Goal: Communication & Community: Answer question/provide support

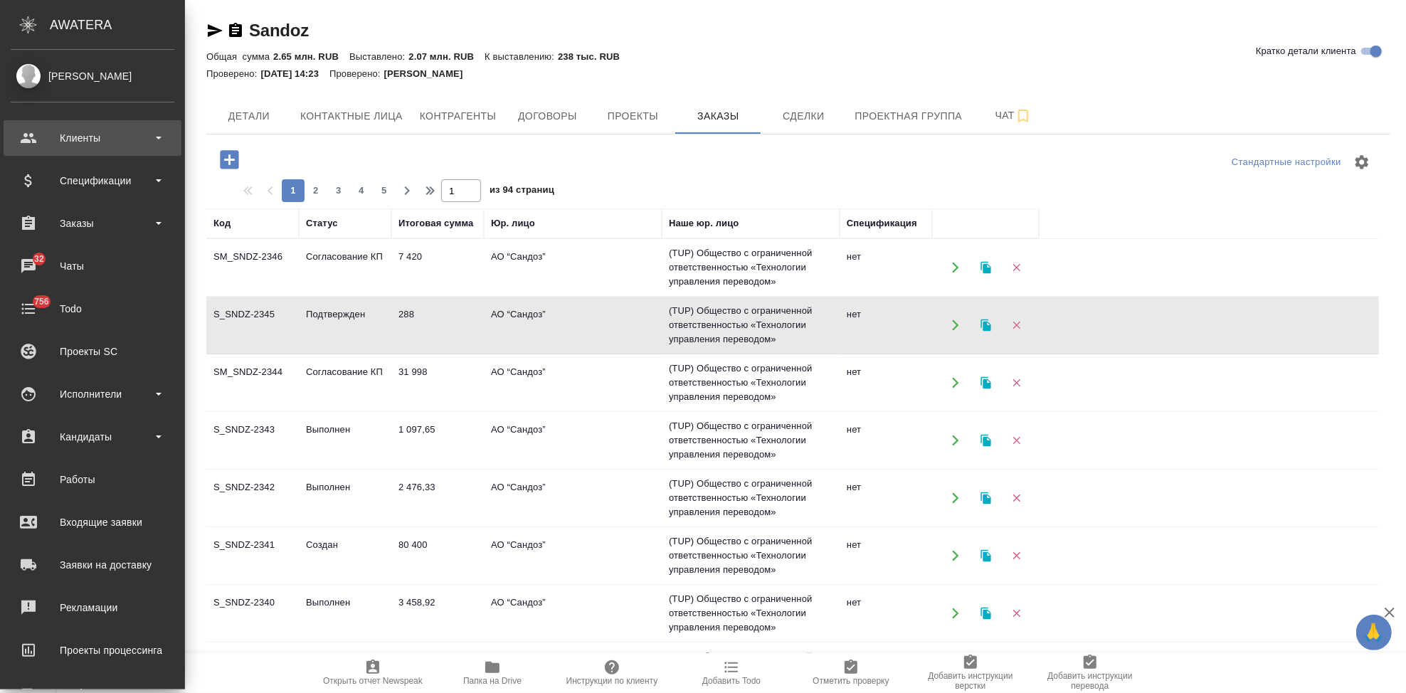
click at [46, 140] on div "Клиенты" at bounding box center [93, 137] width 164 height 21
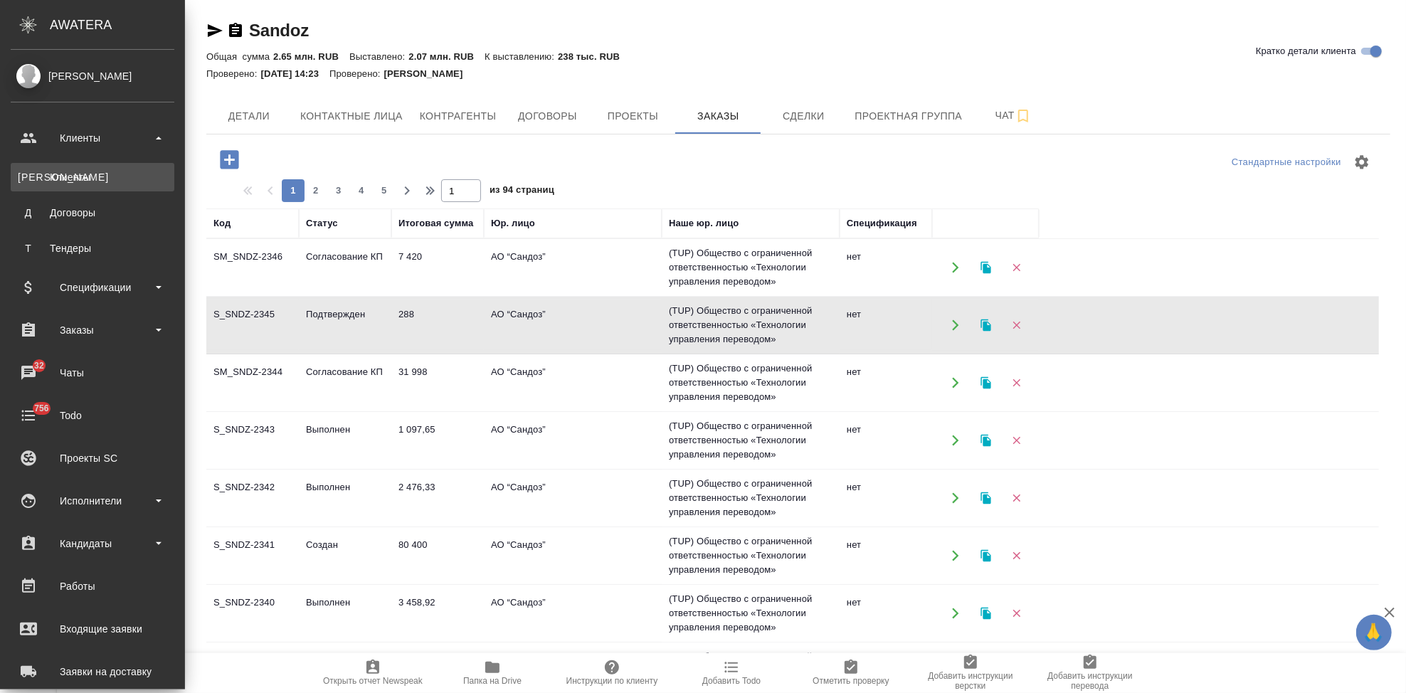
click at [78, 182] on div "Клиенты" at bounding box center [92, 177] width 149 height 14
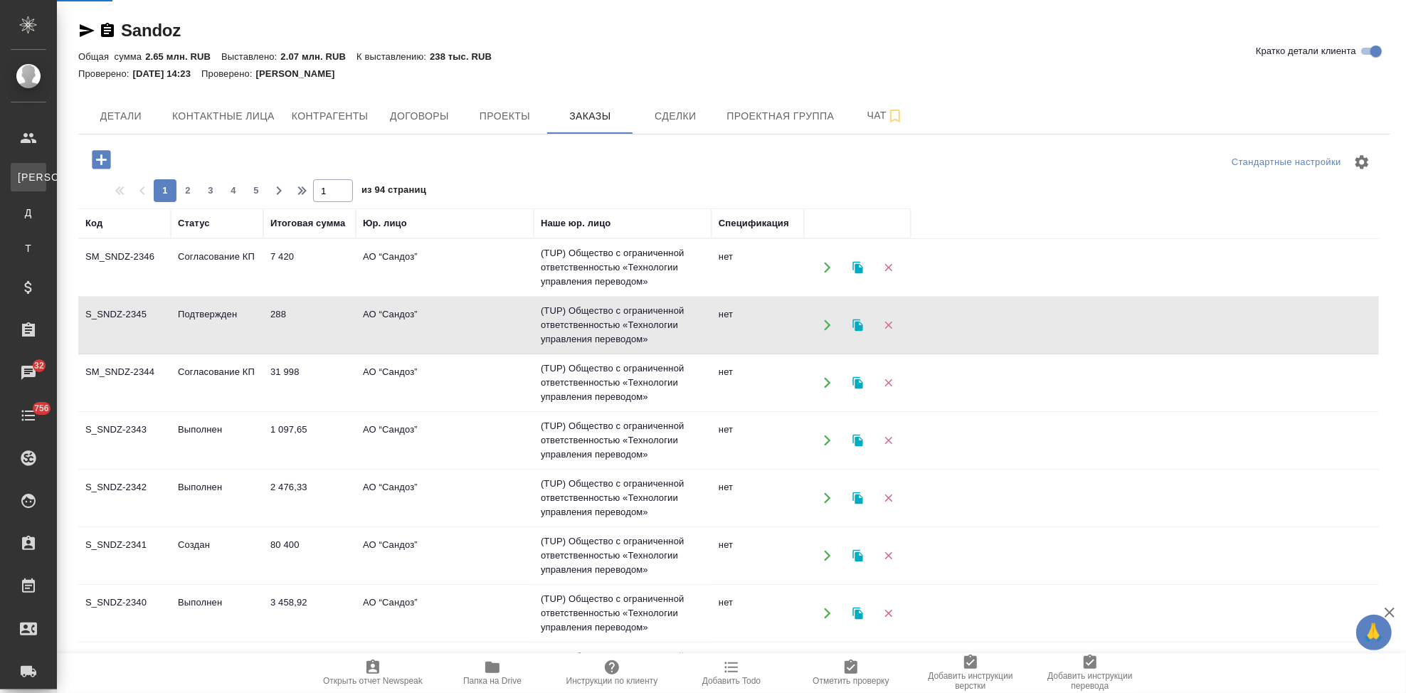
select select "RU"
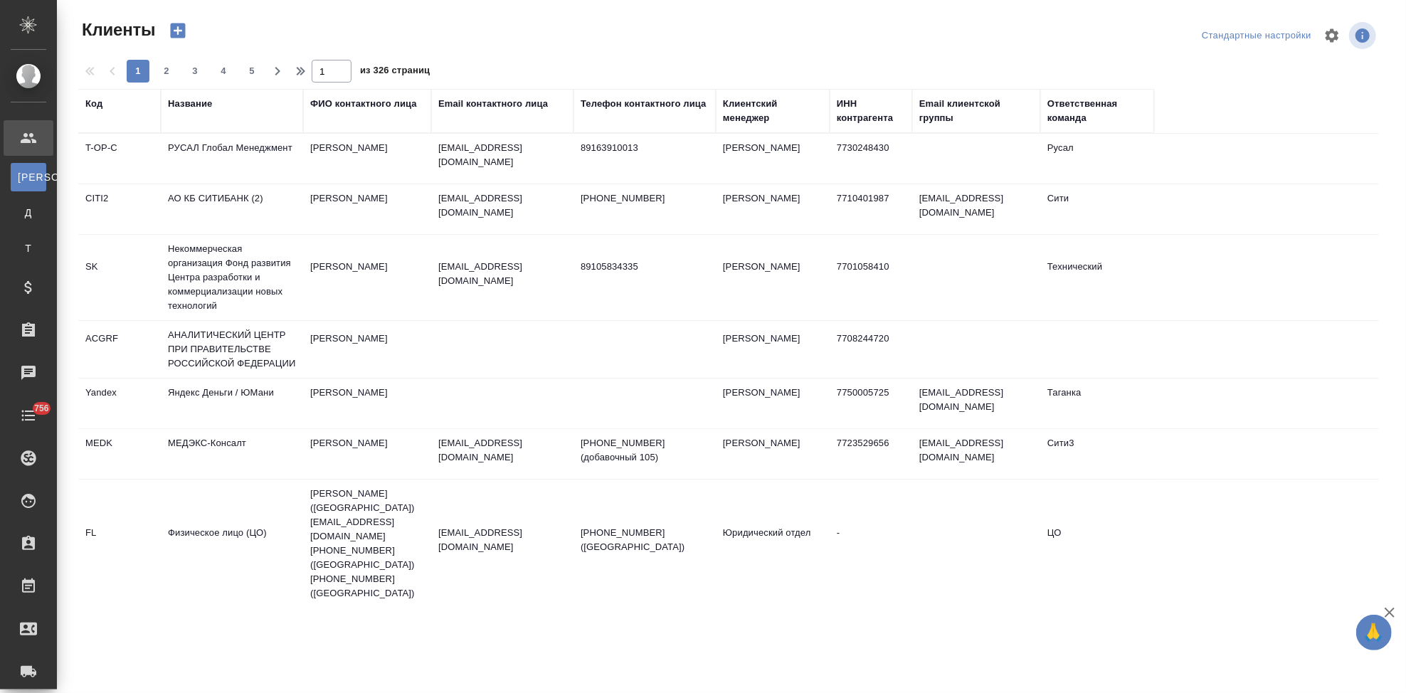
click at [97, 105] on div "Код" at bounding box center [93, 104] width 17 height 14
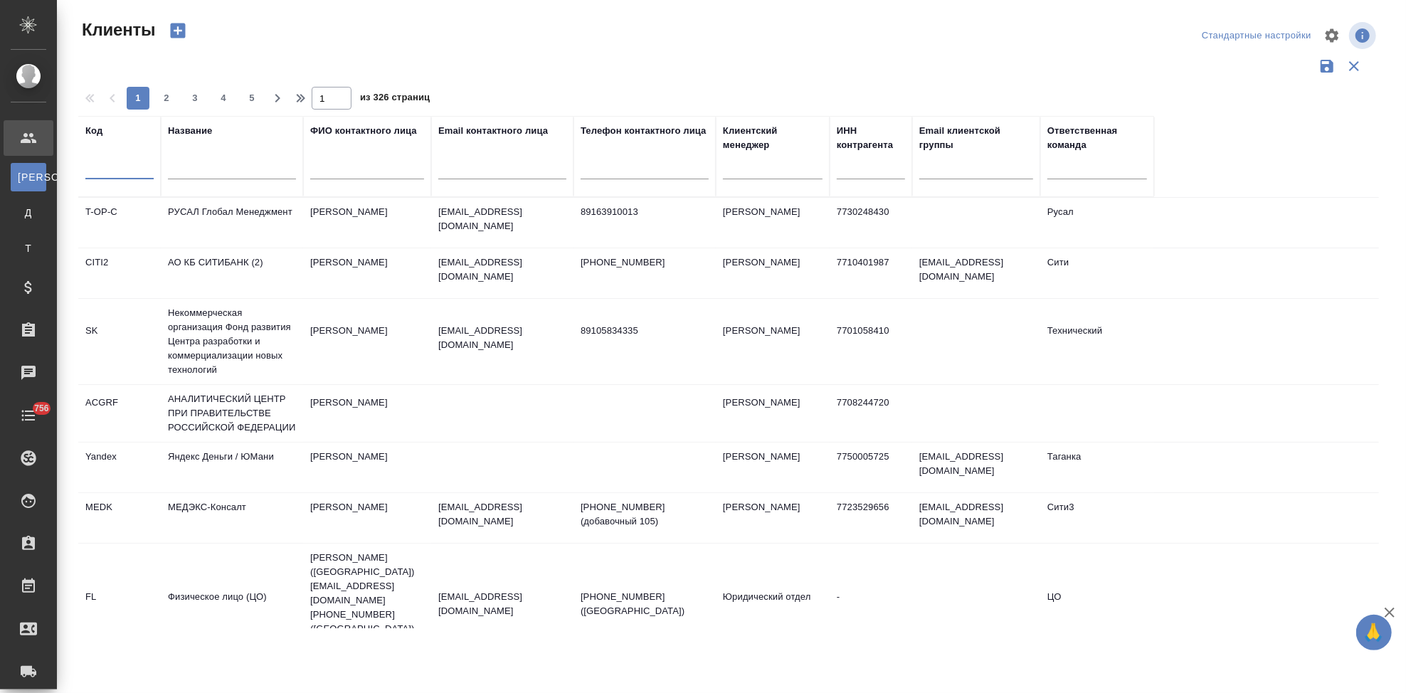
click at [107, 174] on input "text" at bounding box center [119, 171] width 68 height 18
type input "n"
type input "т"
type input "nvrt"
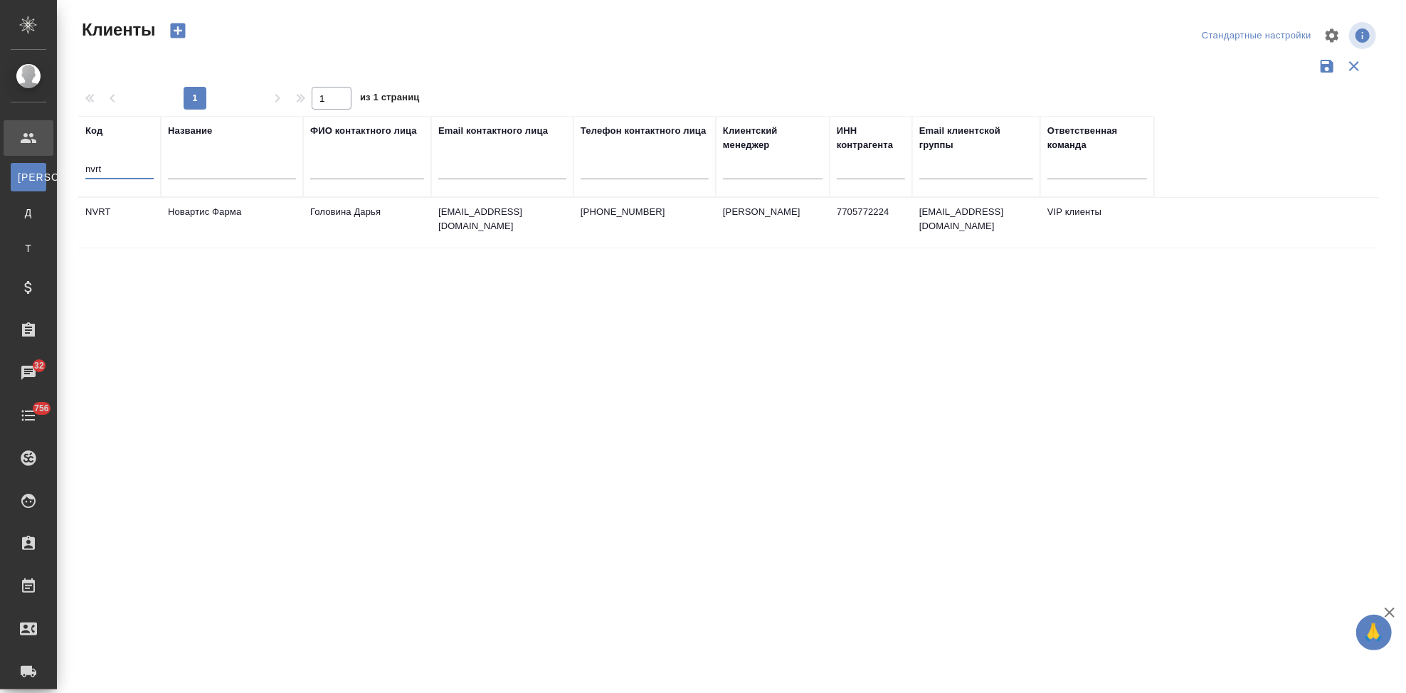
click at [255, 230] on td "Новартис Фарма" at bounding box center [232, 223] width 142 height 50
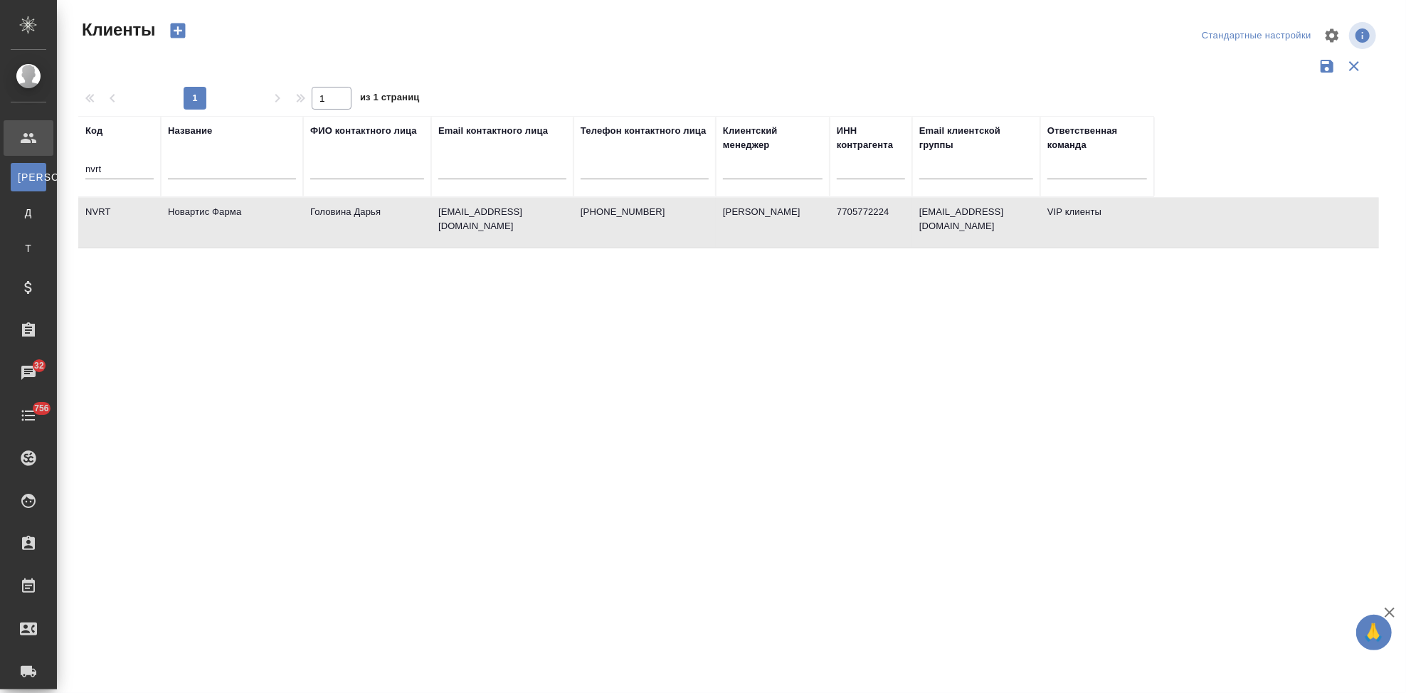
click at [255, 230] on td "Новартис Фарма" at bounding box center [232, 223] width 142 height 50
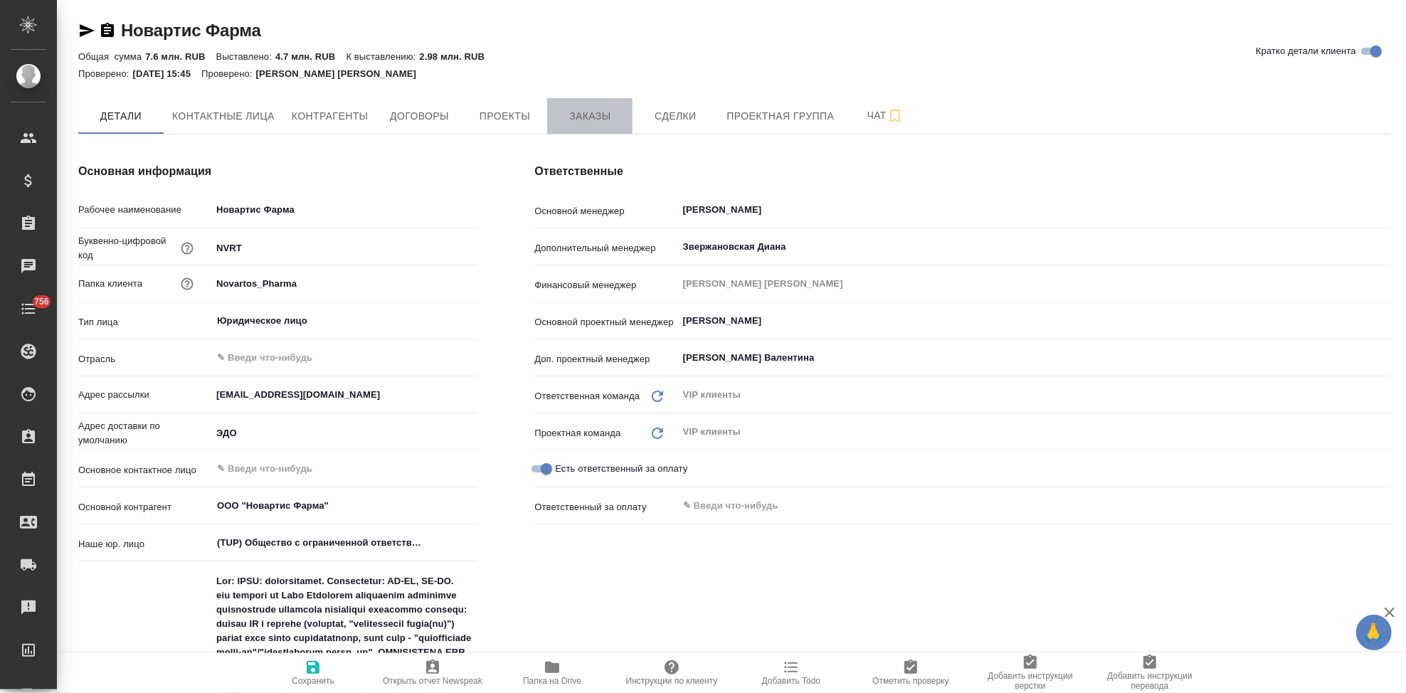
click at [604, 132] on button "Заказы" at bounding box center [589, 116] width 85 height 36
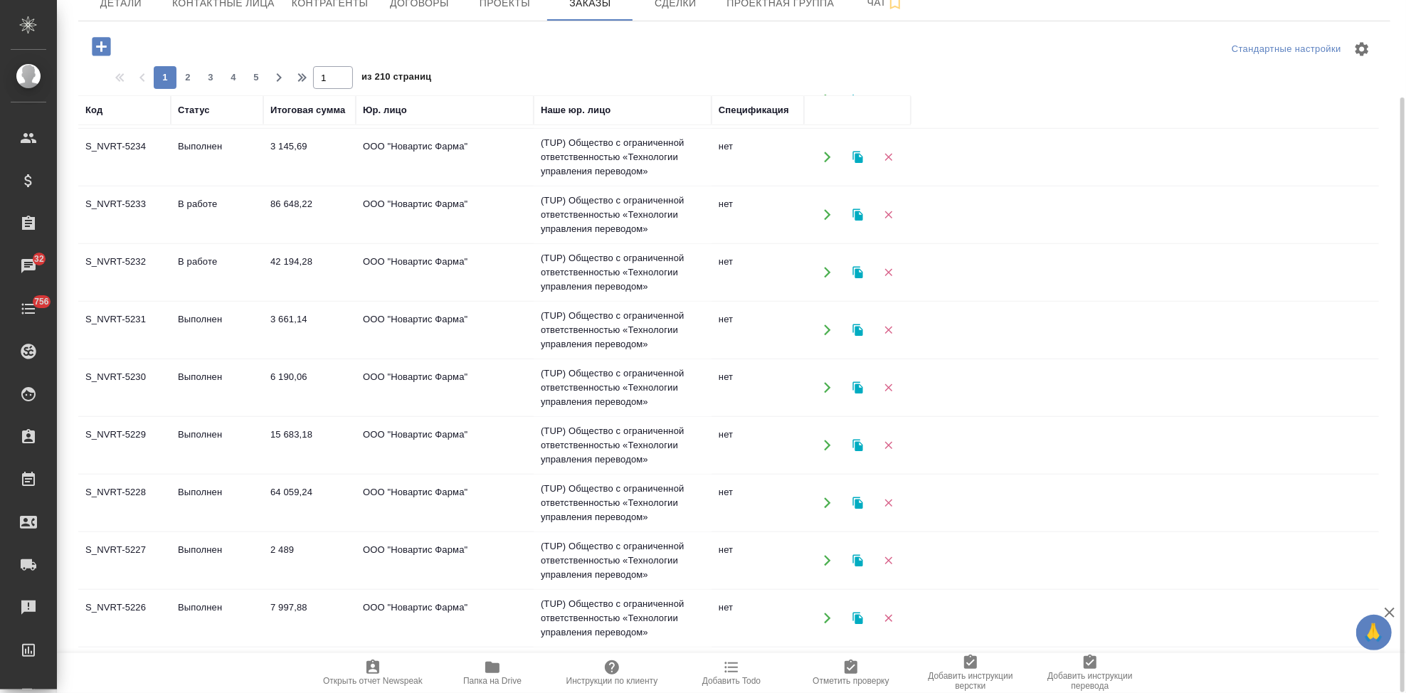
scroll to position [917, 0]
click at [192, 84] on span "2" at bounding box center [187, 77] width 23 height 14
click at [211, 80] on span "3" at bounding box center [210, 77] width 23 height 14
click at [232, 67] on button "4" at bounding box center [233, 77] width 23 height 23
type input "4"
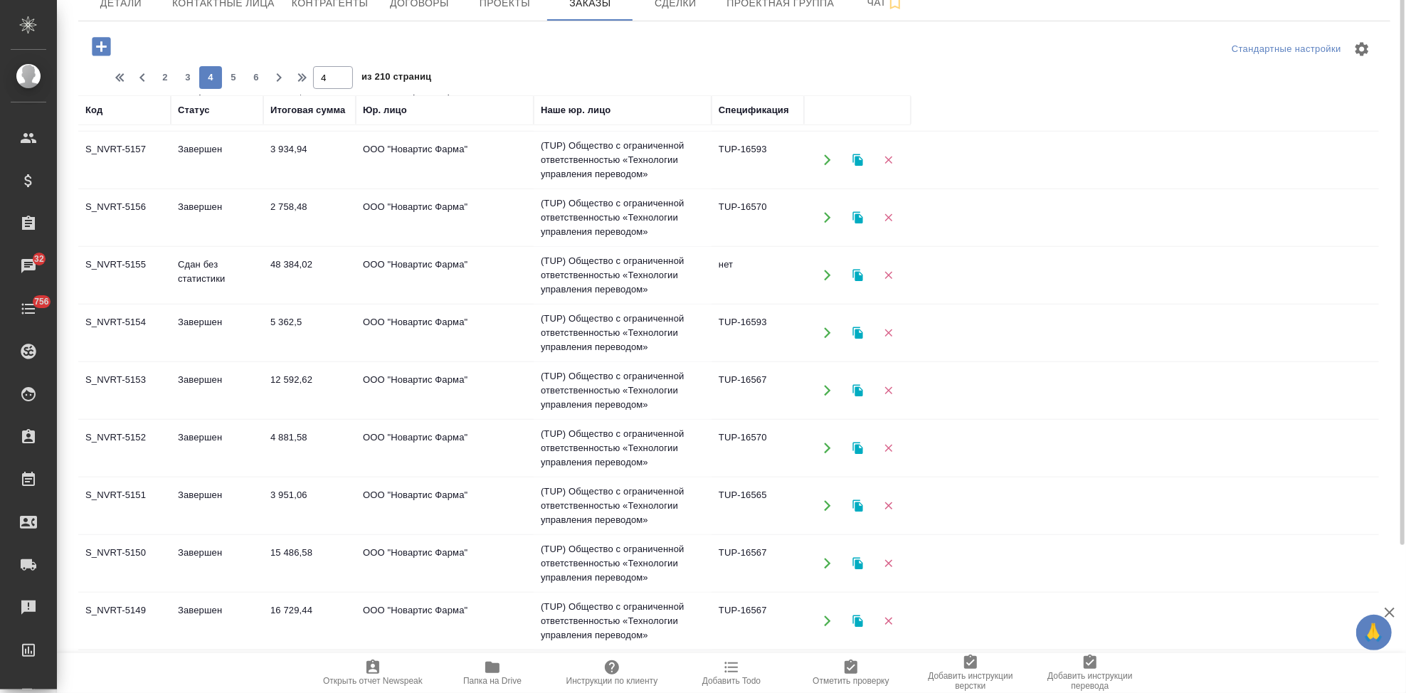
scroll to position [34, 0]
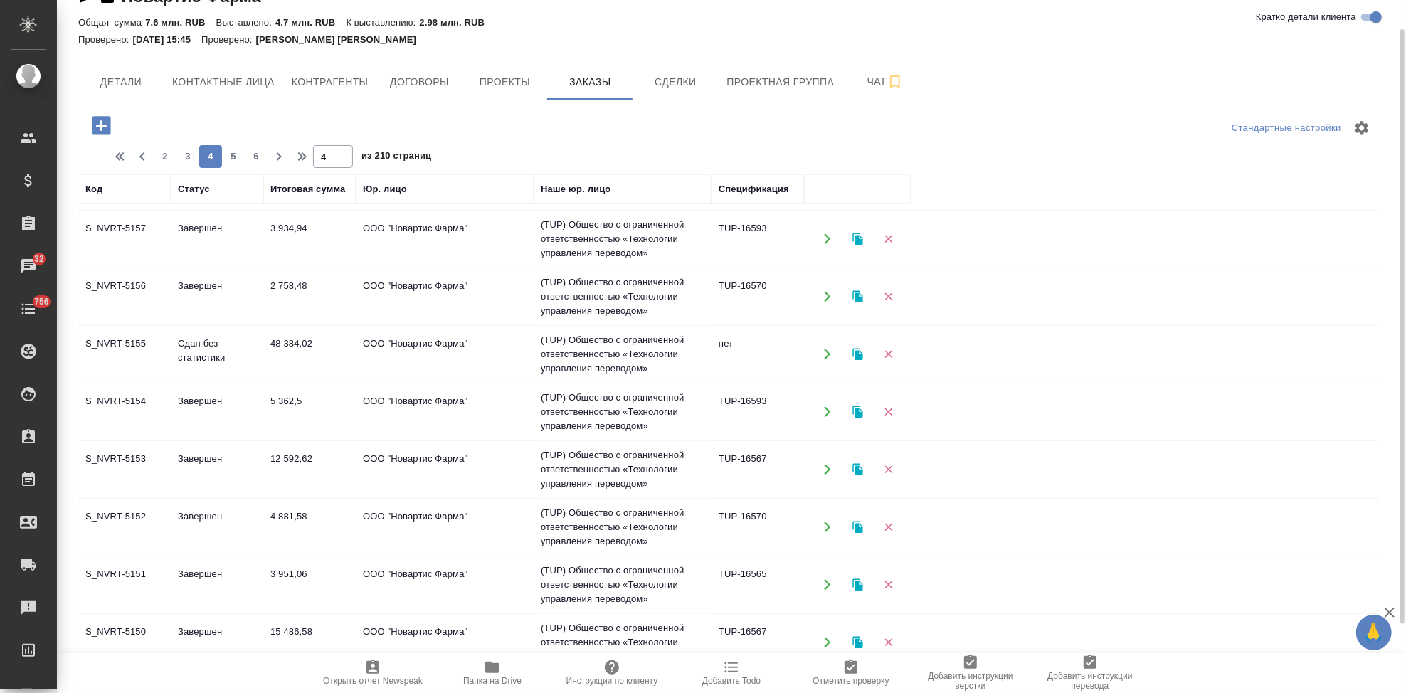
click at [203, 364] on td "Сдан без статистики" at bounding box center [217, 354] width 92 height 50
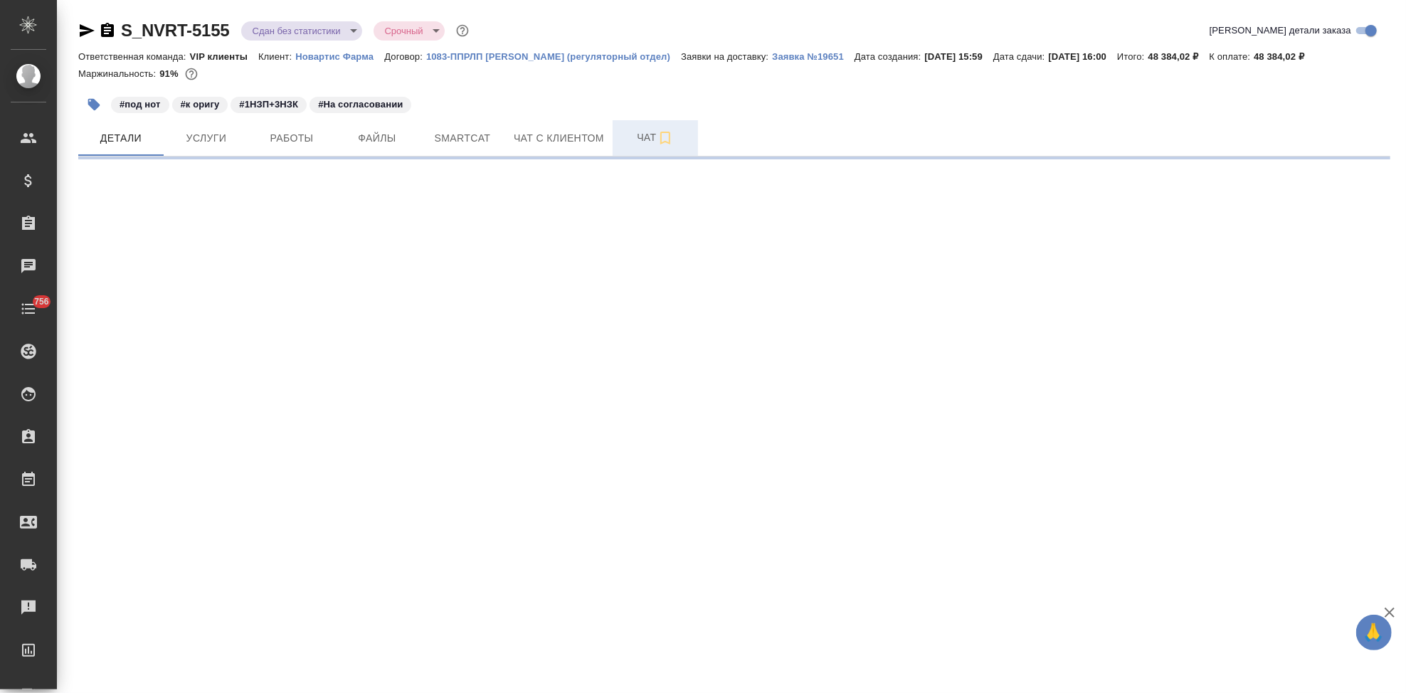
select select "RU"
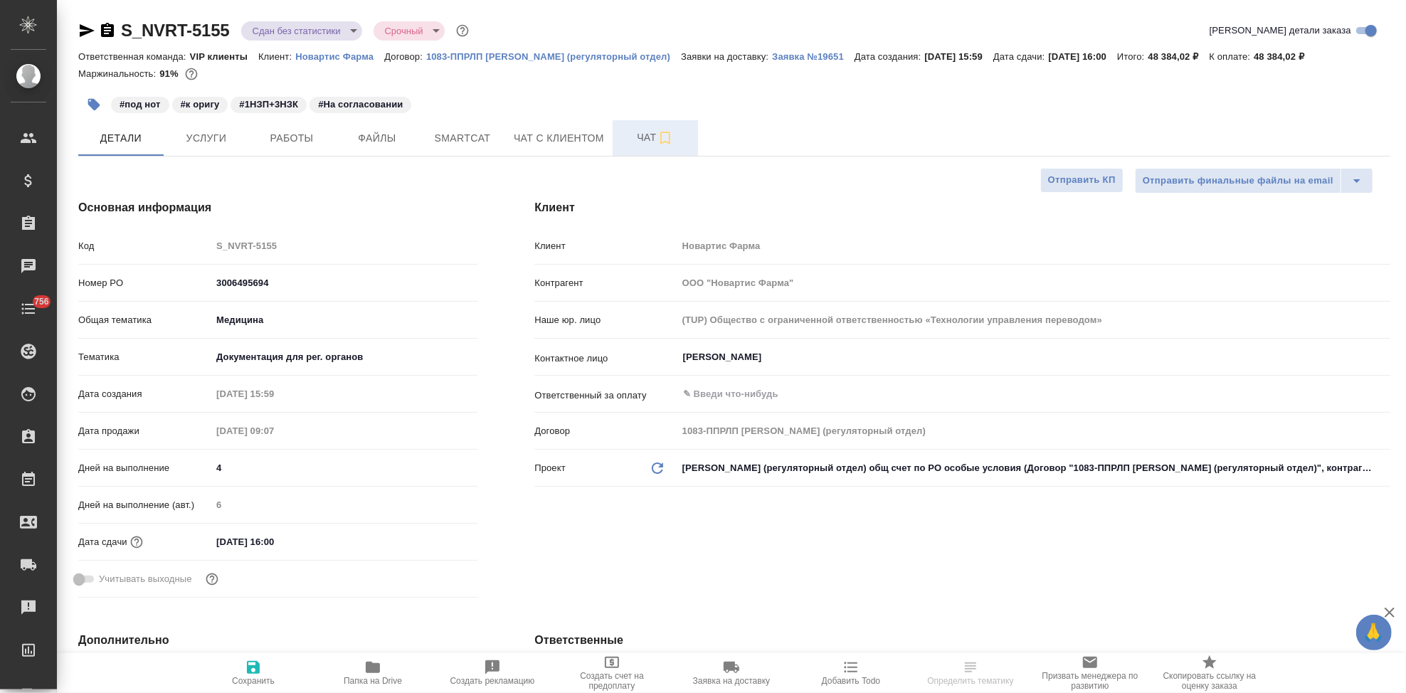
click at [640, 136] on span "Чат" at bounding box center [655, 138] width 68 height 18
type textarea "x"
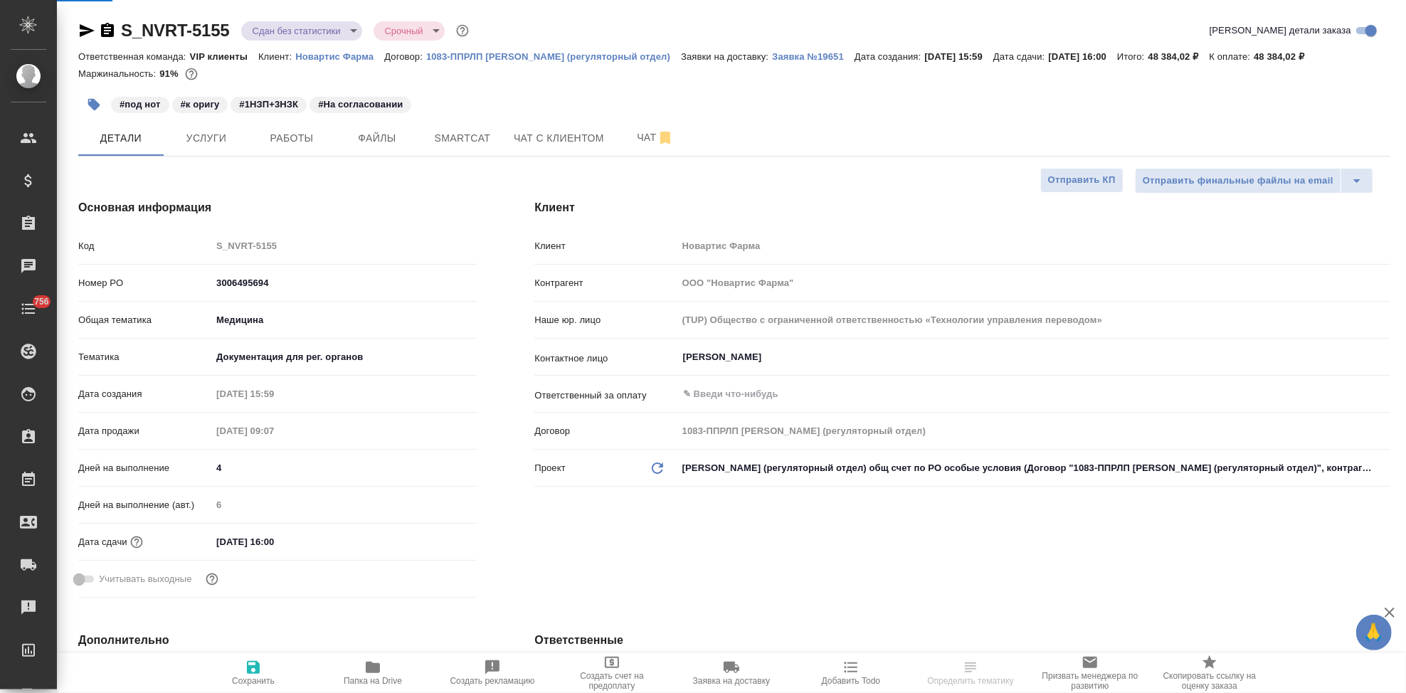
type textarea "x"
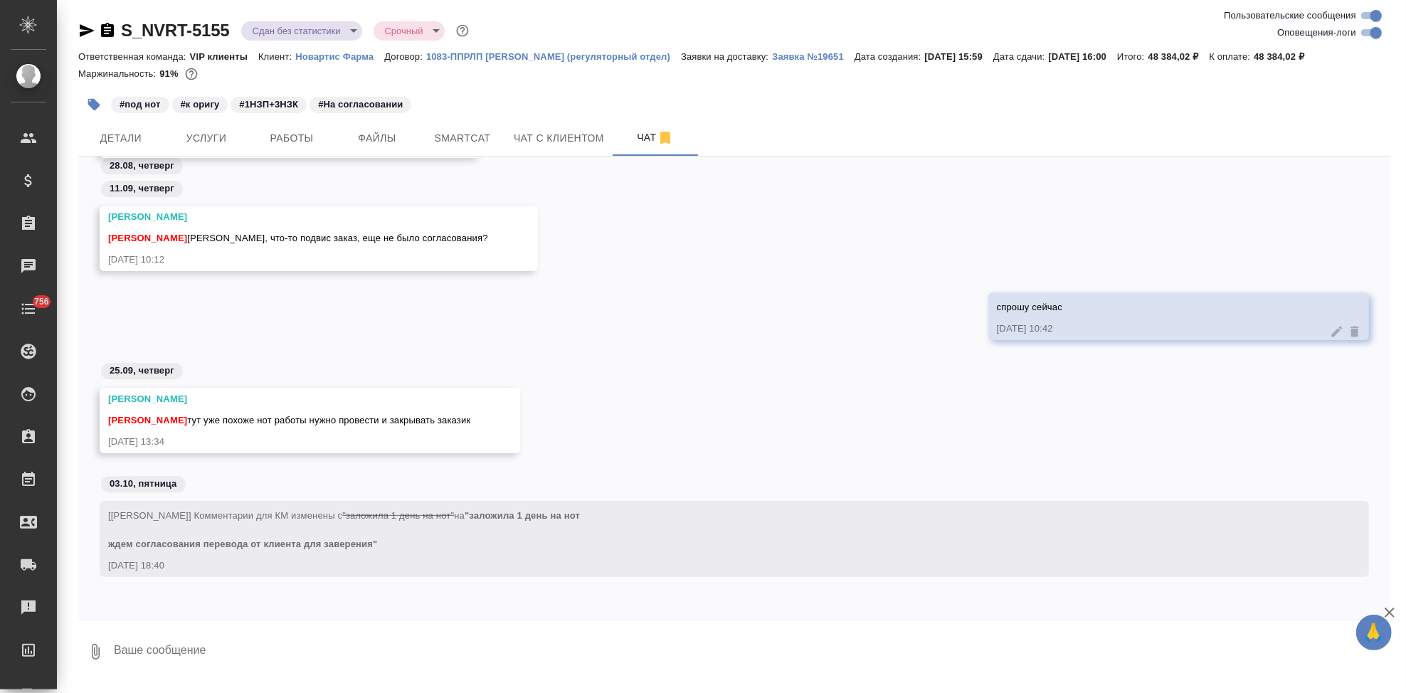
scroll to position [77726, 0]
click at [295, 649] on textarea at bounding box center [751, 652] width 1278 height 48
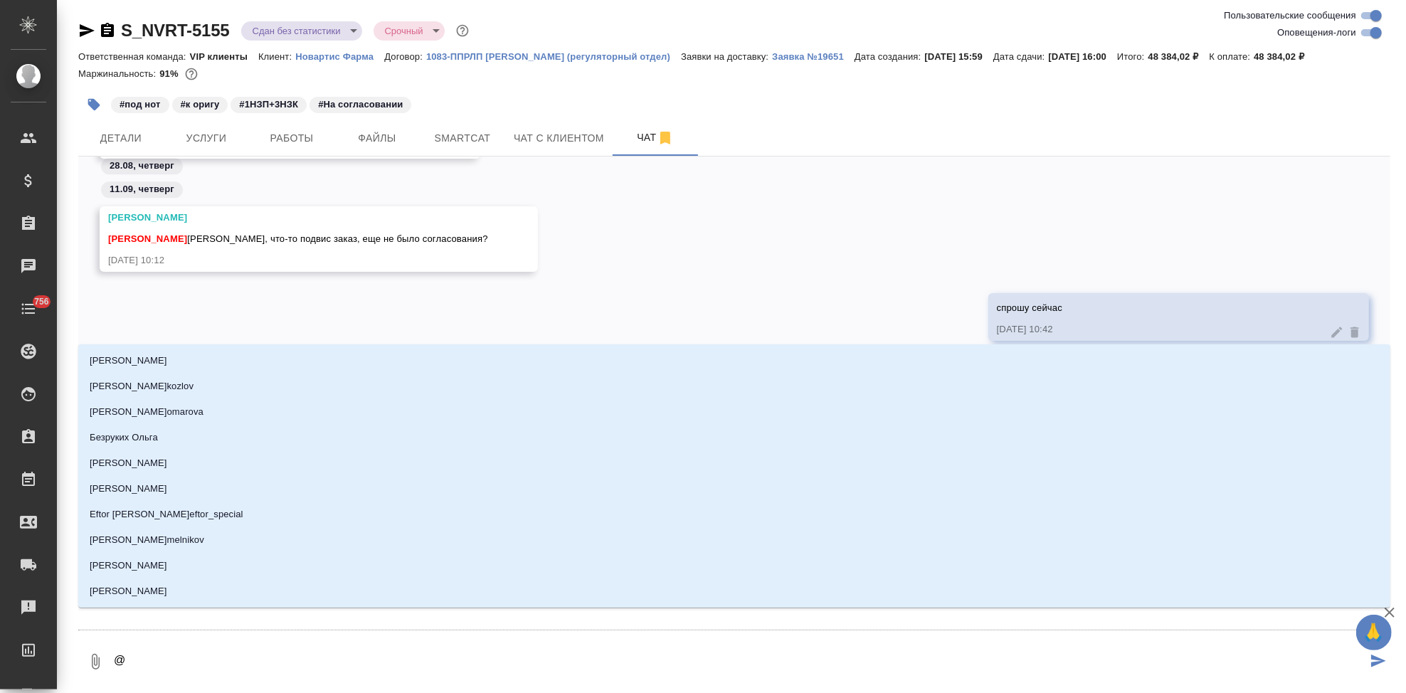
type textarea "@д"
type input "д"
type textarea "@ди"
type input "ди"
type textarea "@дил"
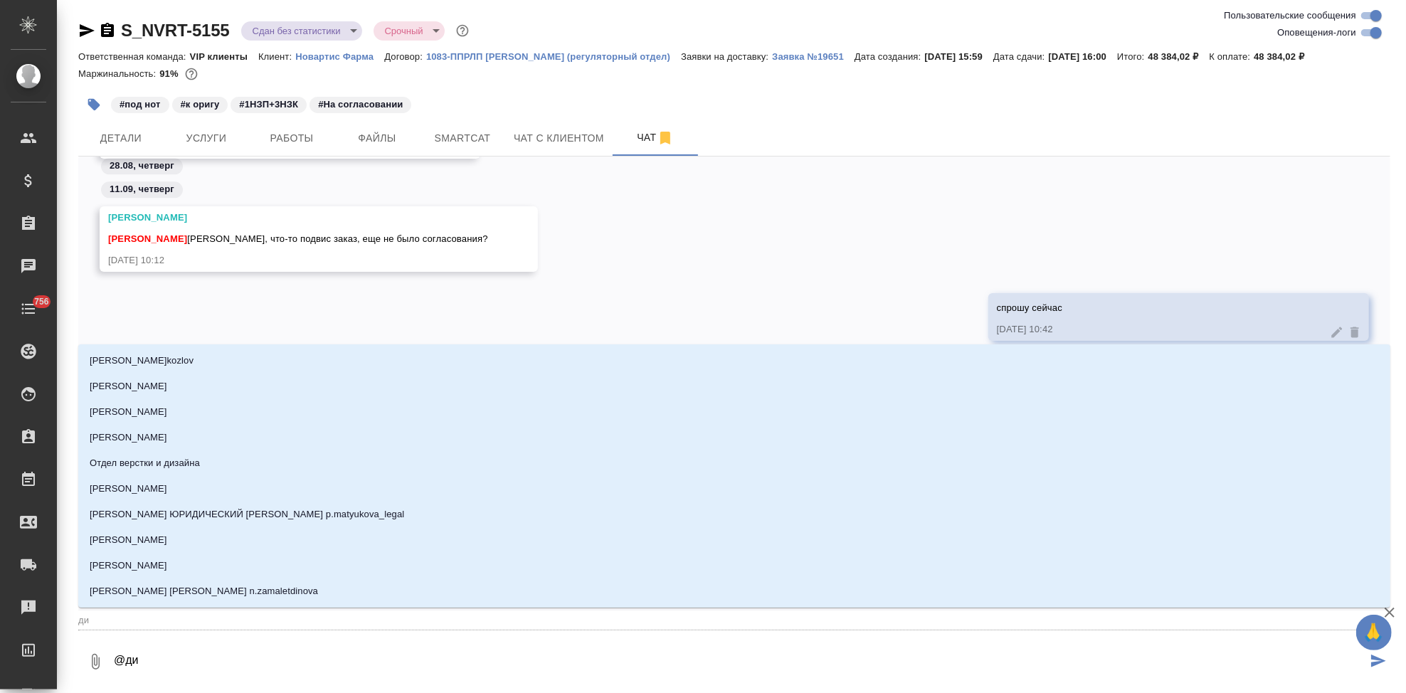
type input "дил"
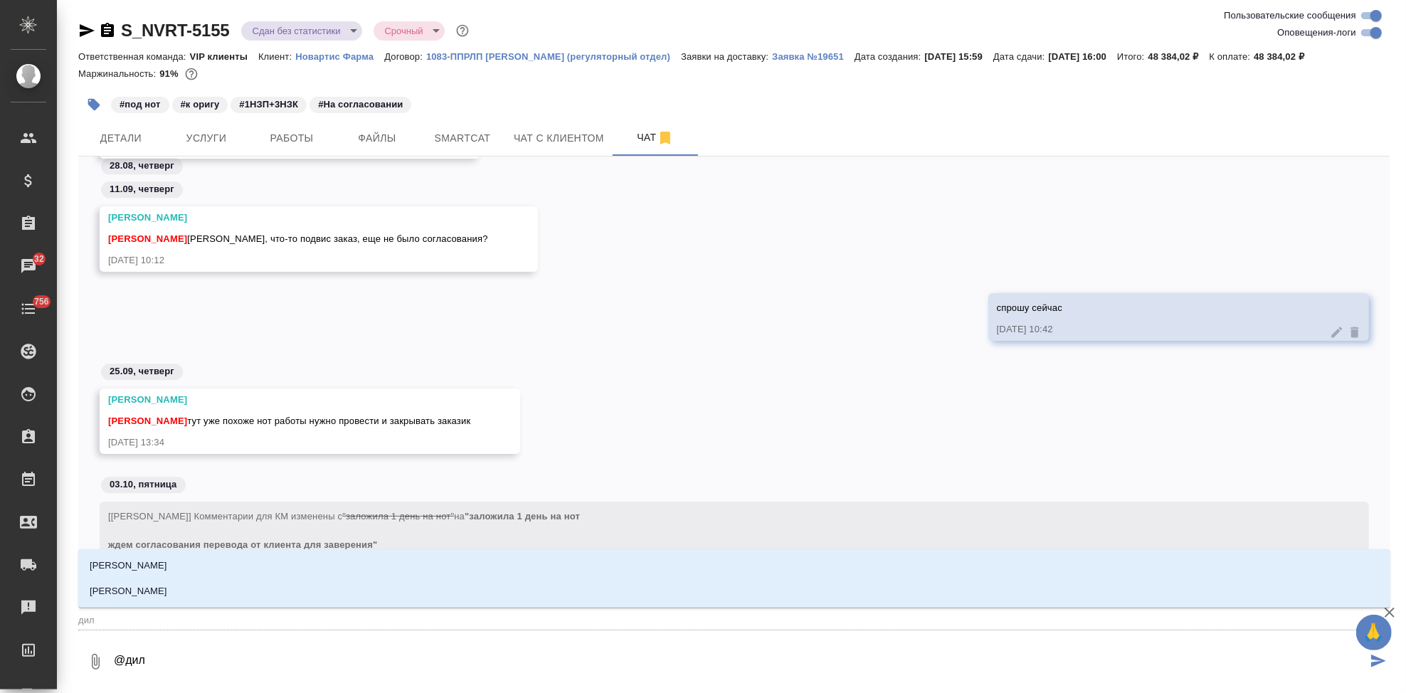
type textarea "@диля"
type input "диля"
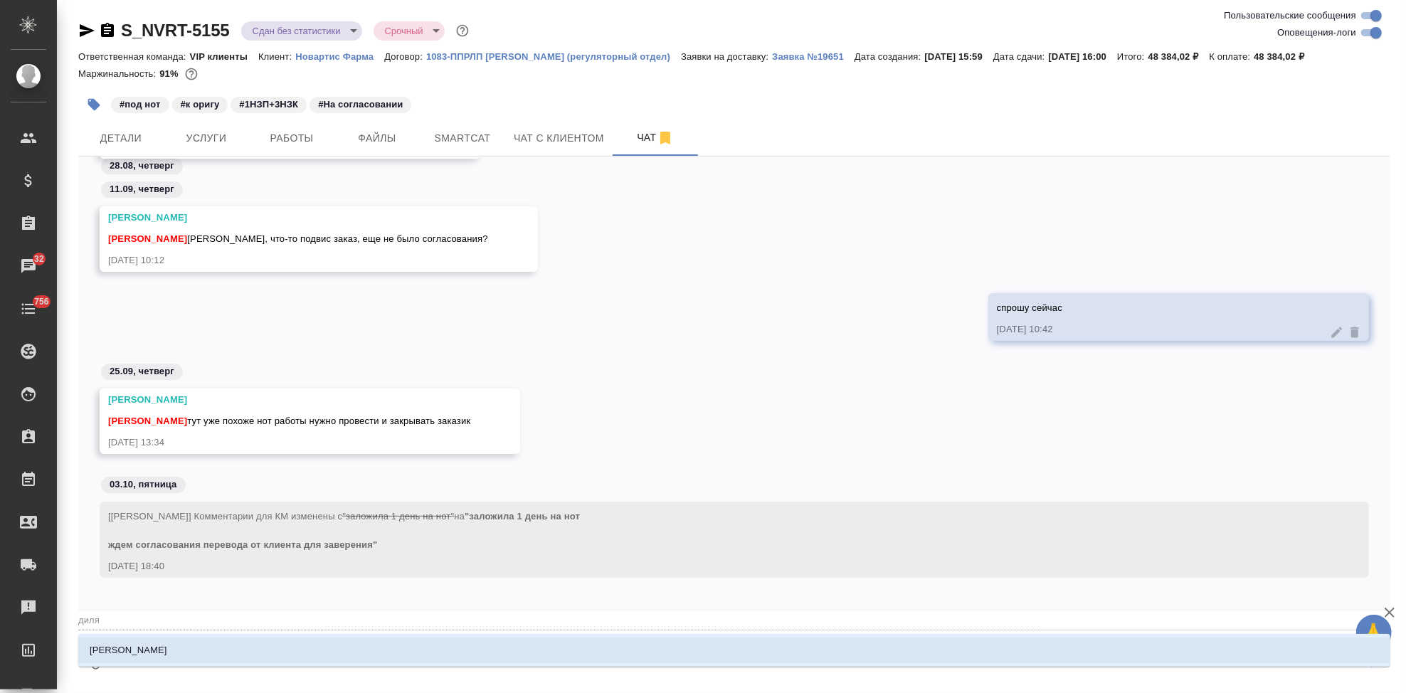
click at [200, 651] on li "Сайдашева Диляра" at bounding box center [734, 651] width 1312 height 26
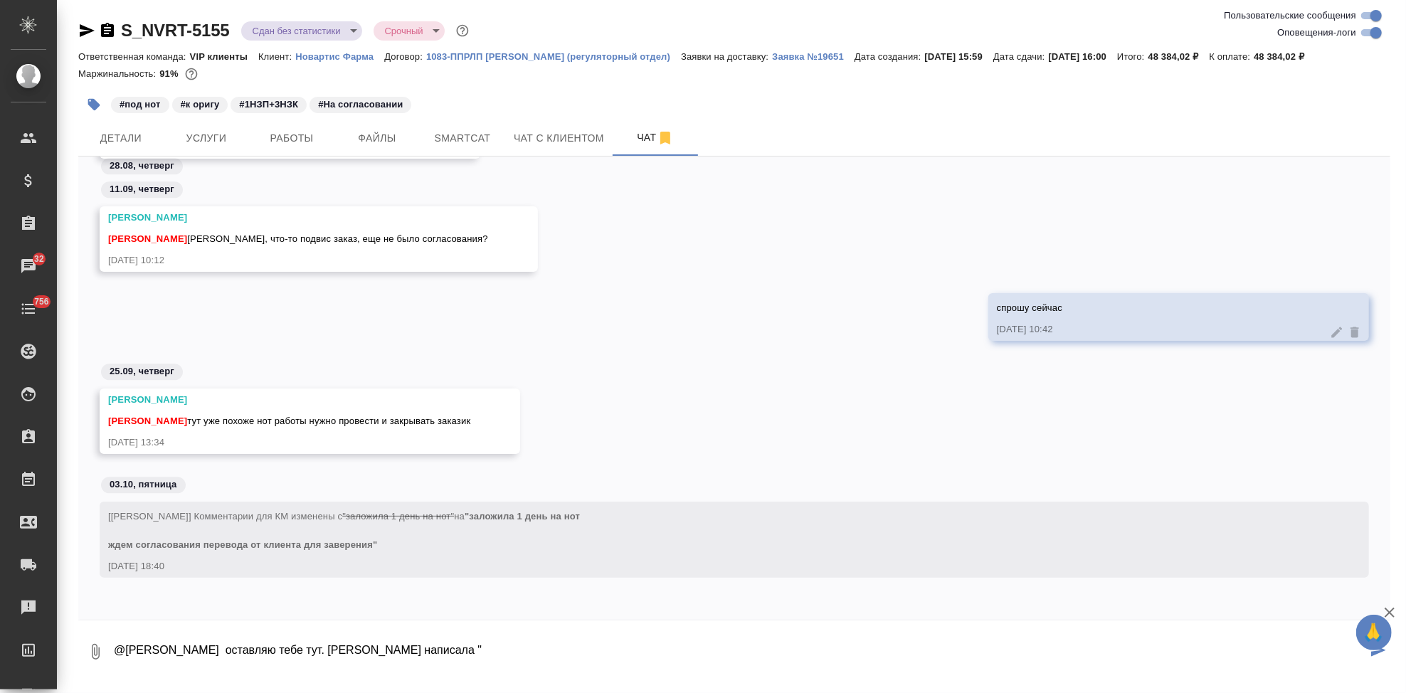
paste textarea "Ранее направляли на согласование перевод по проекту 5155. Дублирую файлы с пере…"
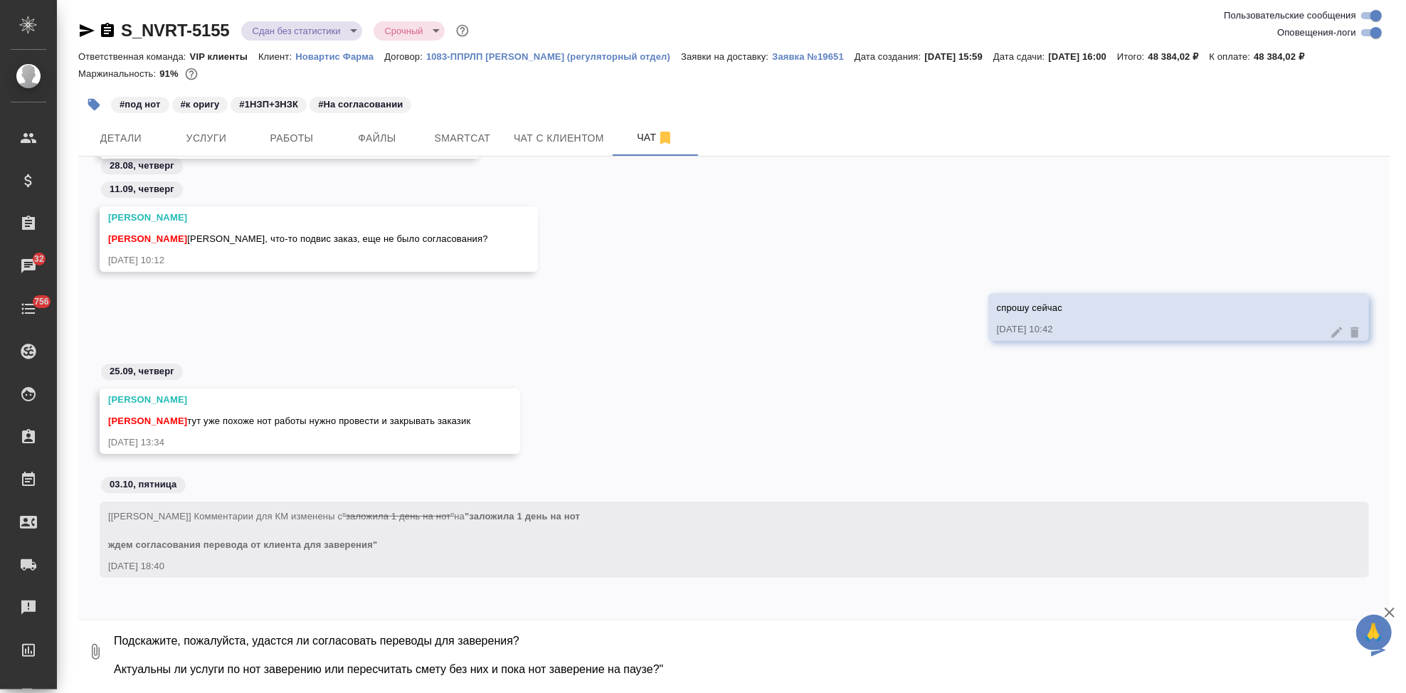
type textarea "@Сайдашева Диляра оставляю тебе тут. клиенту написала "Ранее направляли на согл…"
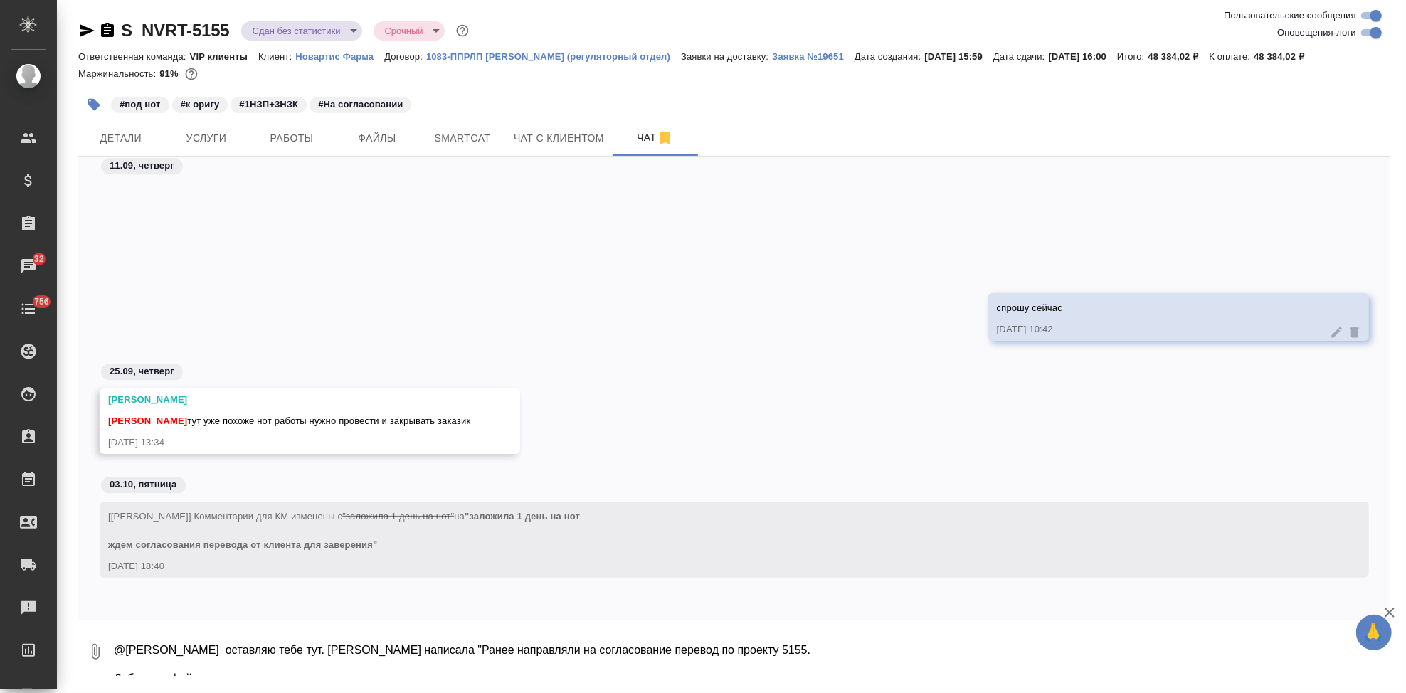
scroll to position [77907, 0]
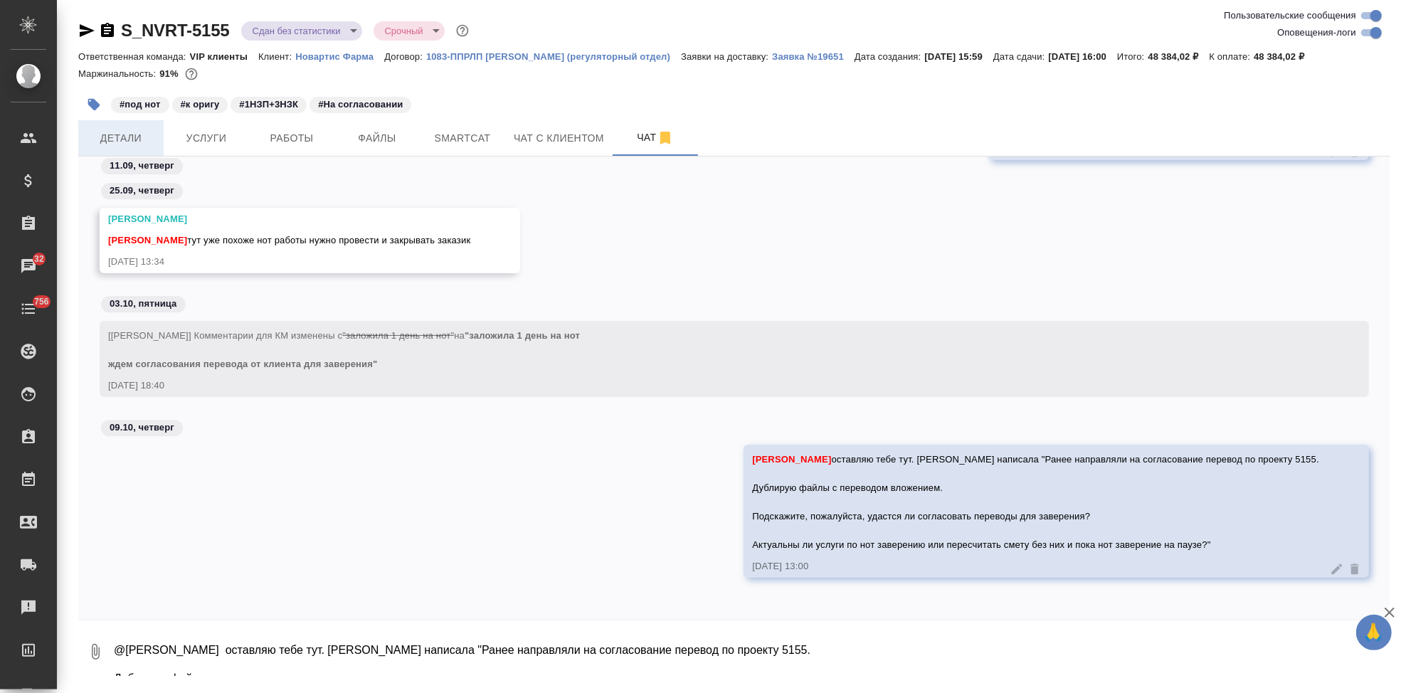
click at [137, 142] on span "Детали" at bounding box center [121, 138] width 68 height 18
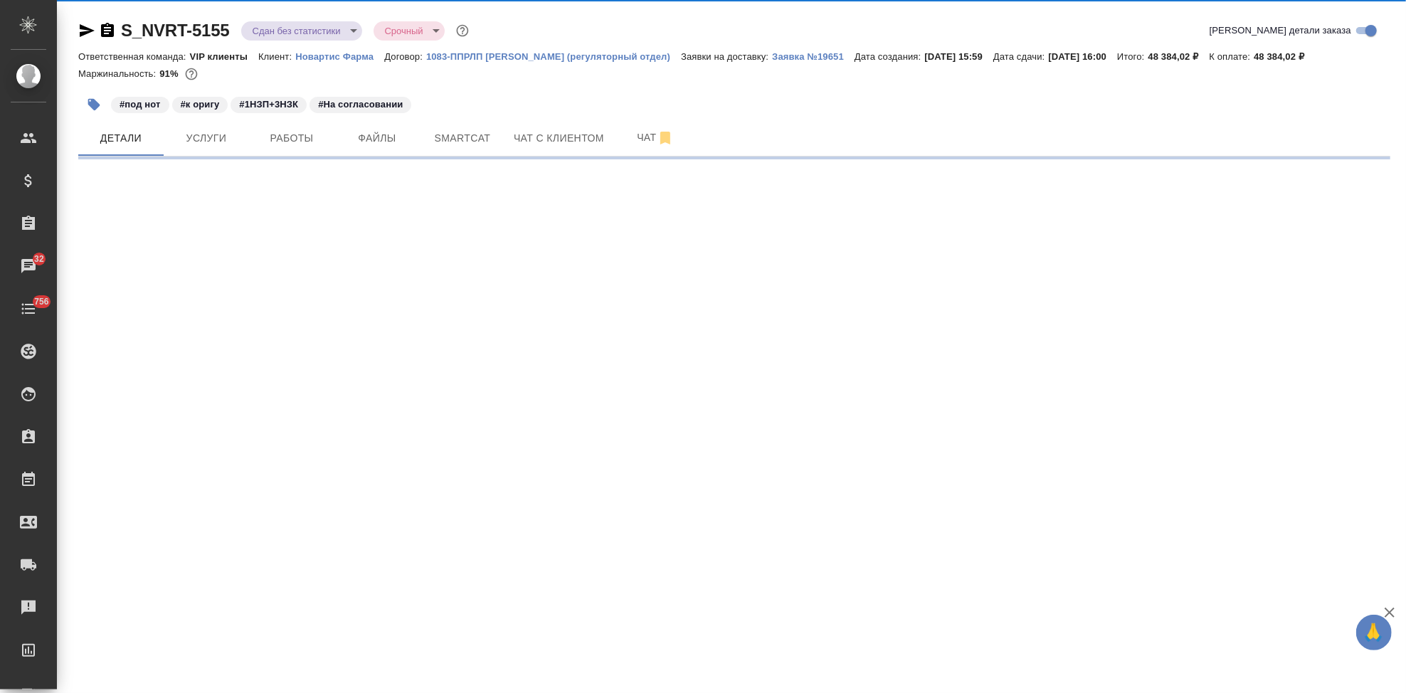
select select "RU"
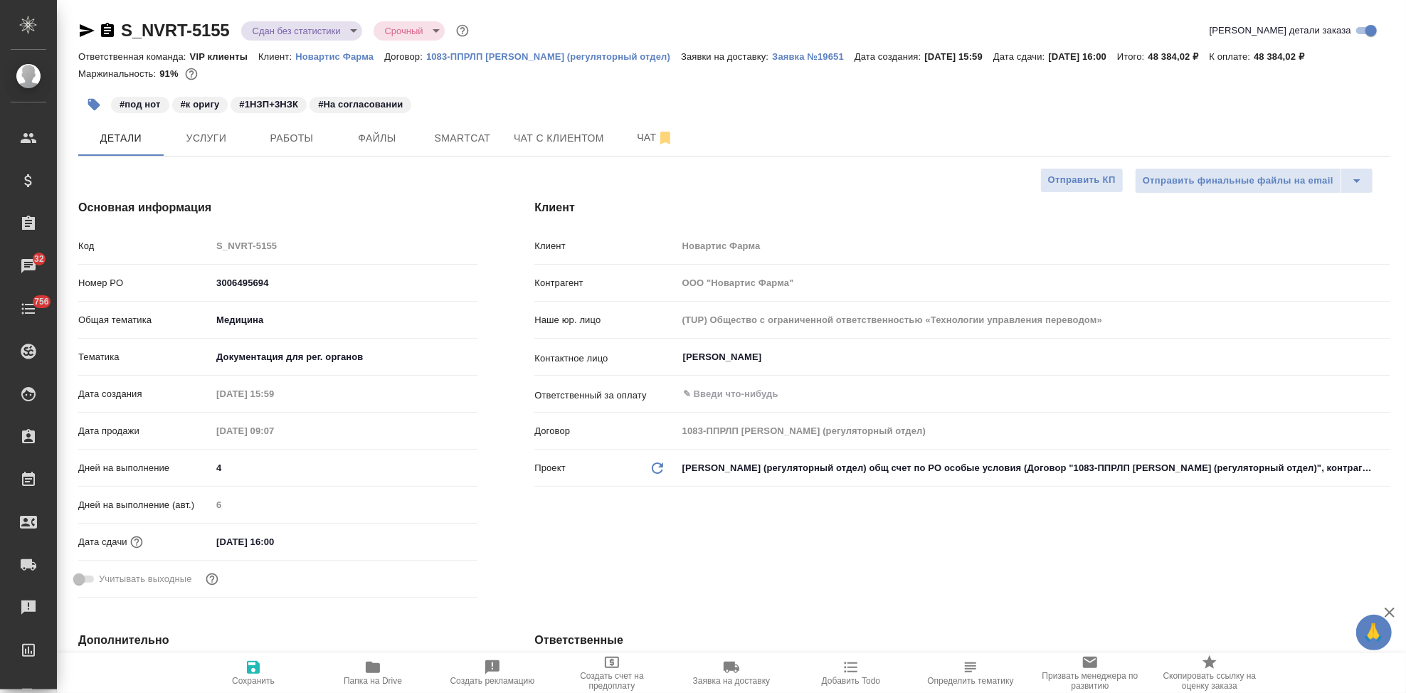
type textarea "x"
click at [628, 139] on span "Чат" at bounding box center [655, 138] width 68 height 18
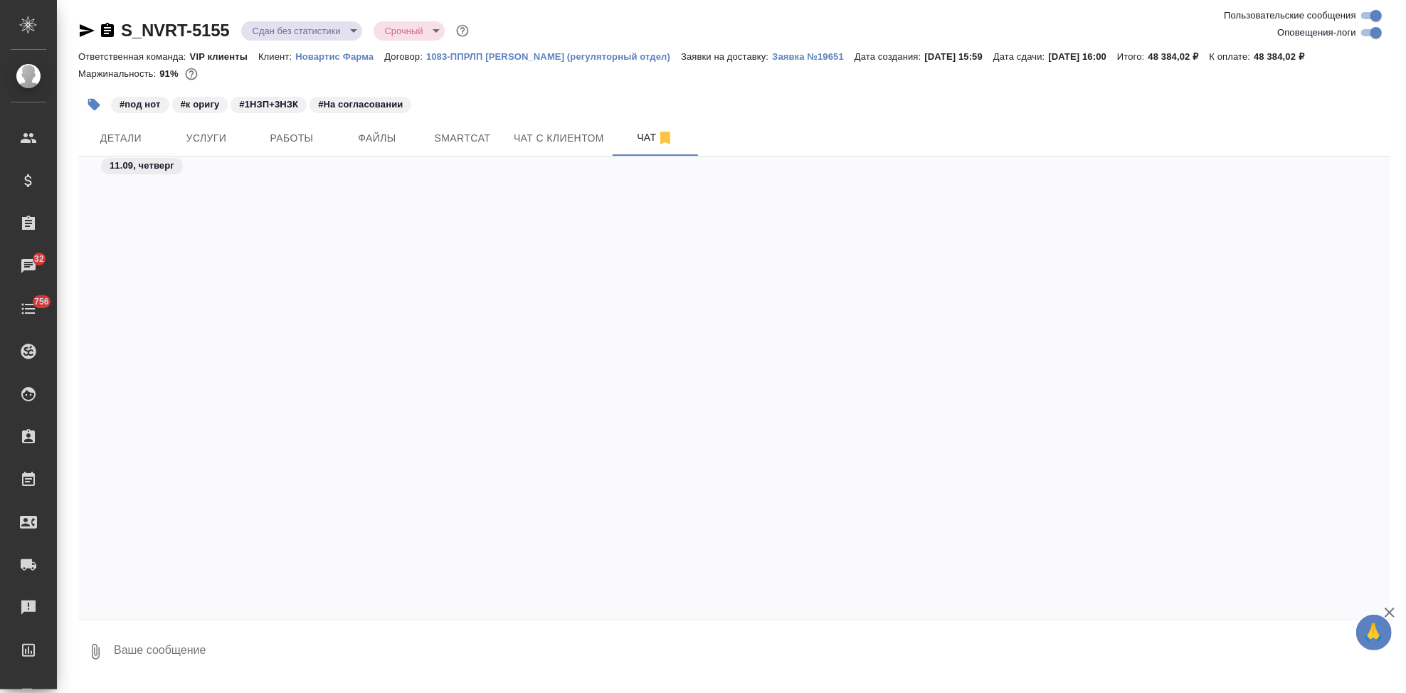
scroll to position [79437, 0]
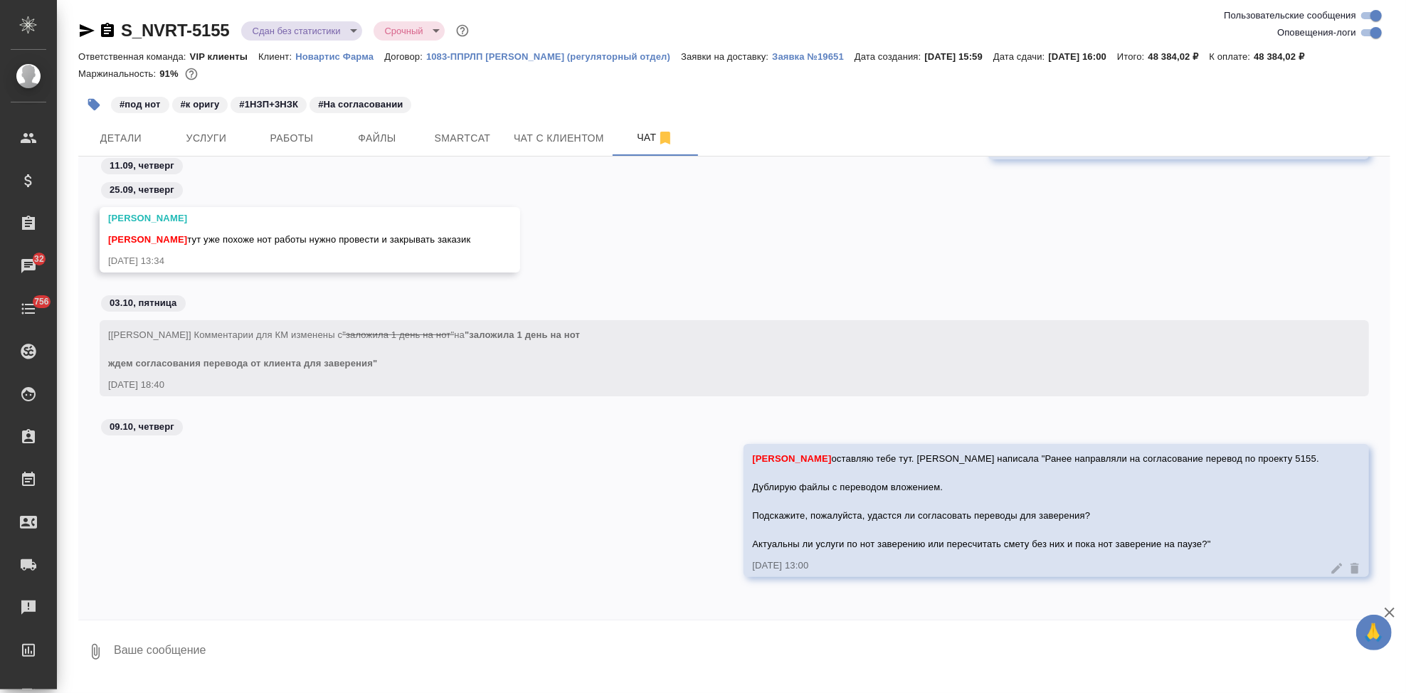
click at [239, 638] on textarea at bounding box center [751, 652] width 1278 height 48
type textarea "детали по заверке не оставляю, тк ты тут изначально сама проект вела"
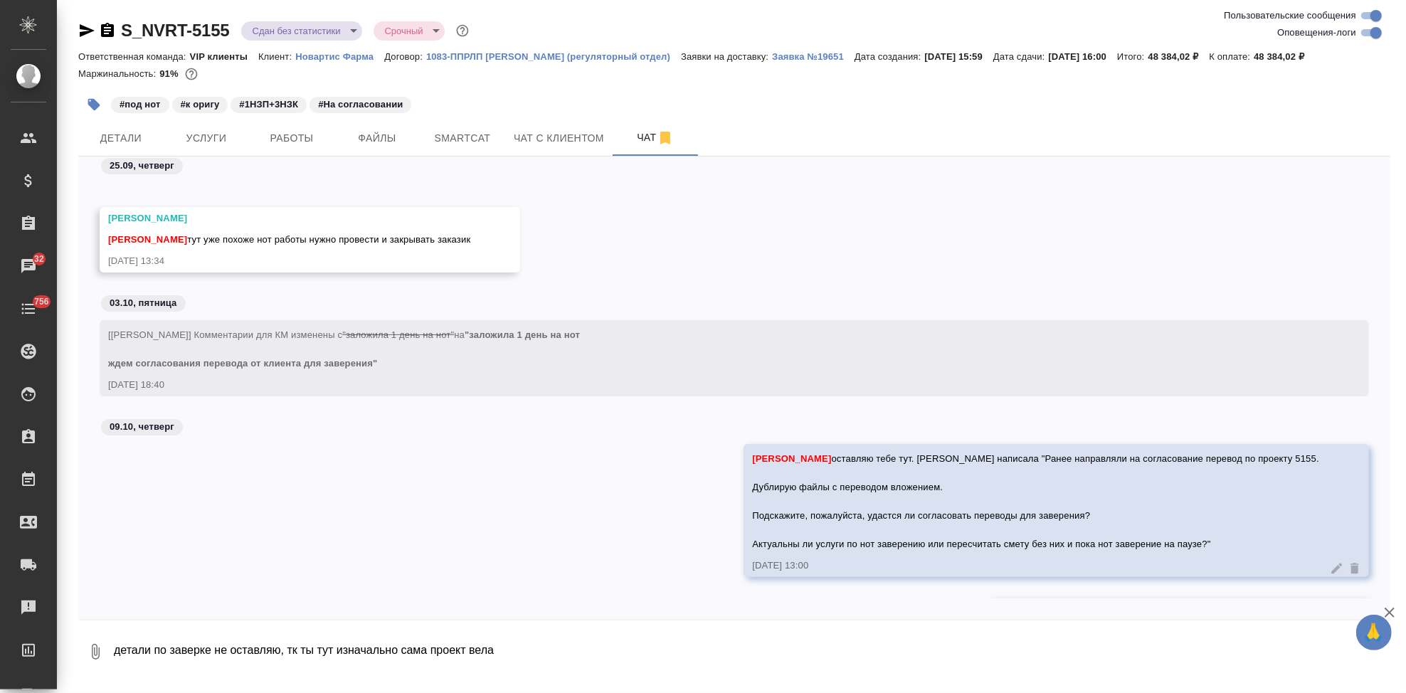
scroll to position [79506, 0]
